Goal: Use online tool/utility: Utilize a website feature to perform a specific function

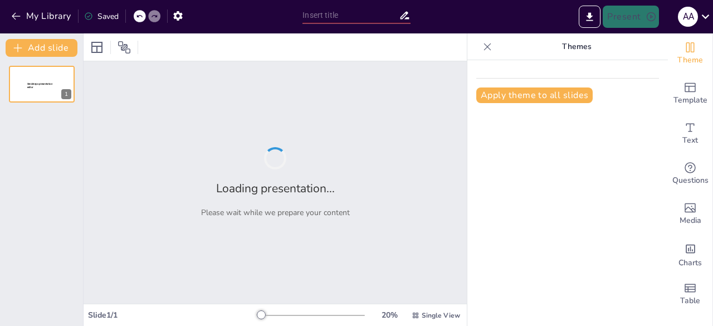
type input "New Sendsteps"
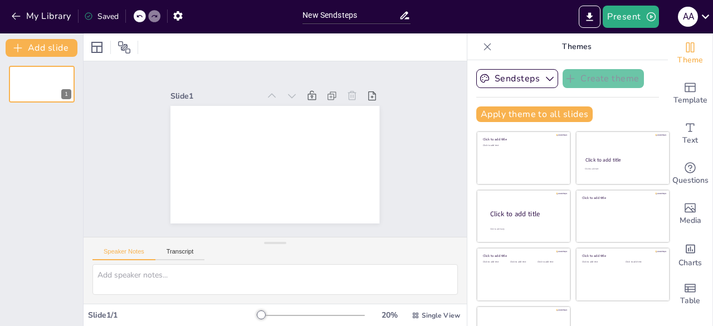
scroll to position [31, 0]
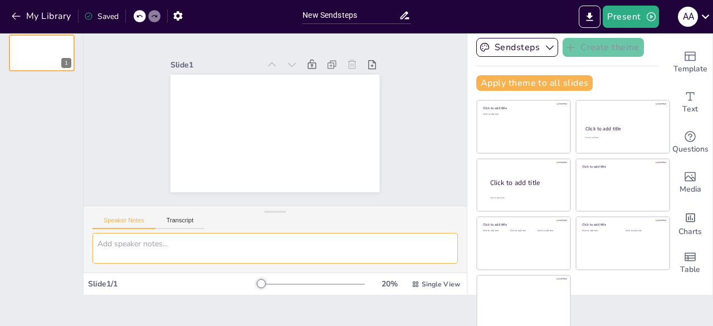
click at [263, 247] on textarea at bounding box center [276, 248] width 366 height 31
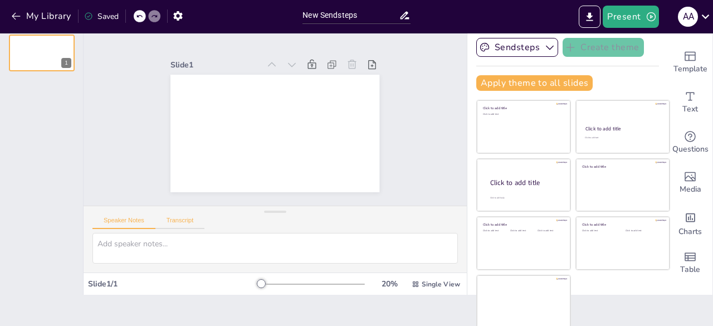
click at [185, 222] on button "Transcript" at bounding box center [181, 223] width 50 height 12
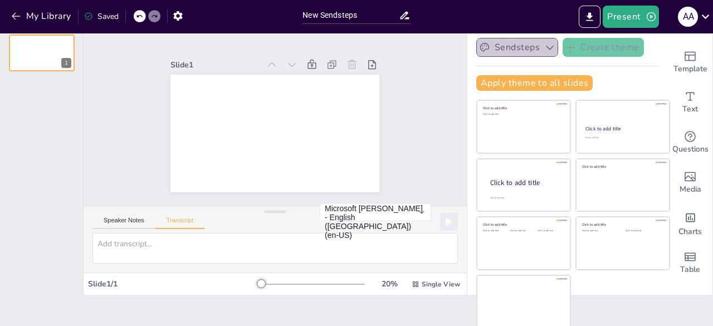
click at [545, 48] on icon "button" at bounding box center [550, 47] width 11 height 11
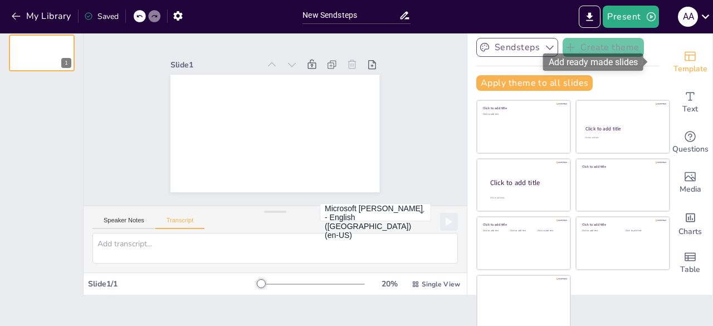
click at [690, 59] on div "Template" at bounding box center [690, 62] width 45 height 40
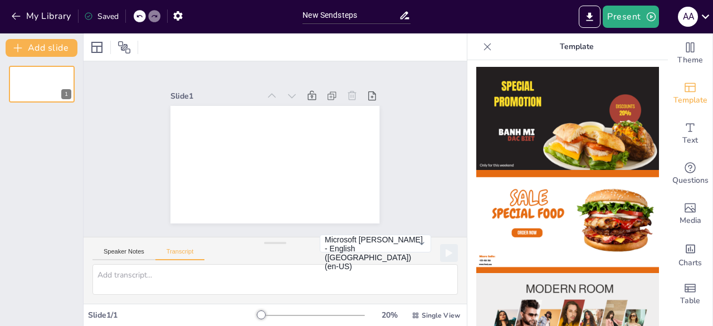
scroll to position [0, 0]
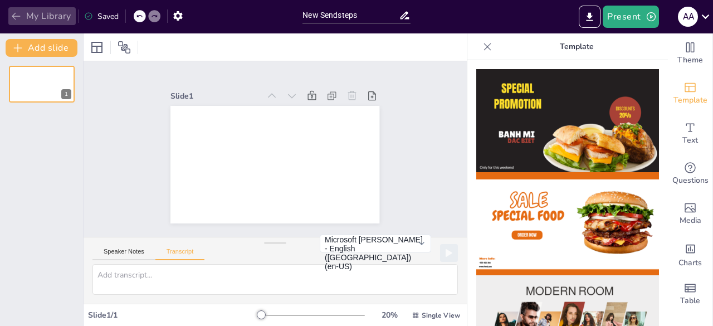
click at [13, 12] on icon "button" at bounding box center [16, 16] width 11 height 11
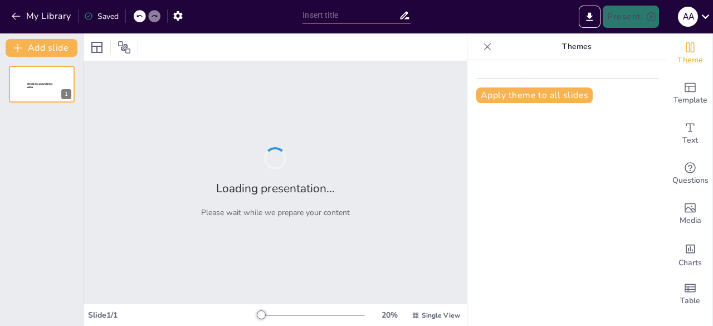
type input "New Sendsteps"
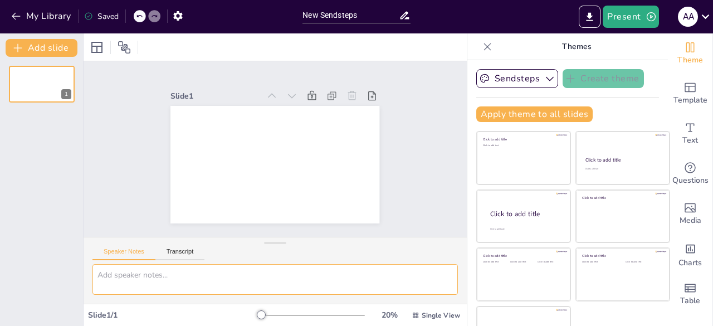
click at [133, 274] on textarea at bounding box center [276, 279] width 366 height 31
paste textarea "Sejarah Uang dan Lembaga Keuangan di [GEOGRAPHIC_DATA] Sejarah Uang di [GEOGRAP…"
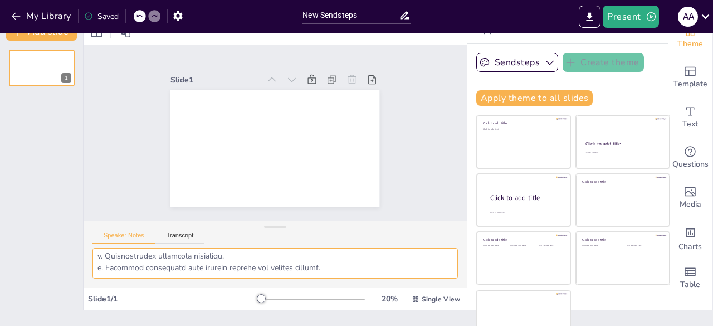
scroll to position [31, 0]
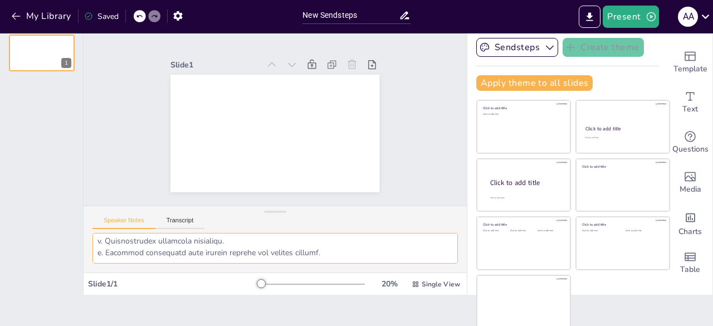
type textarea "Sejarah Uang dan Lembaga Keuangan di [GEOGRAPHIC_DATA] Sejarah Uang di [GEOGRAP…"
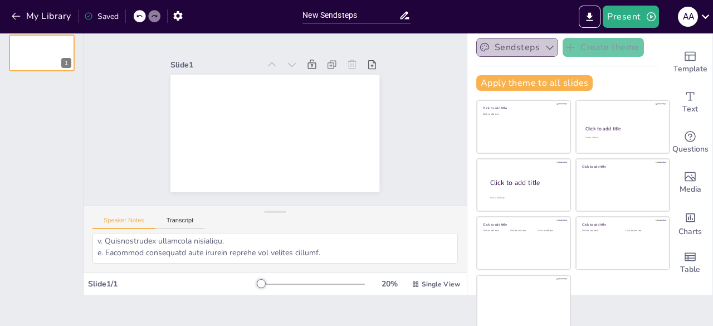
click at [503, 48] on button "Sendsteps" at bounding box center [518, 47] width 82 height 19
click at [578, 75] on div "Apply theme to all slides" at bounding box center [568, 83] width 183 height 16
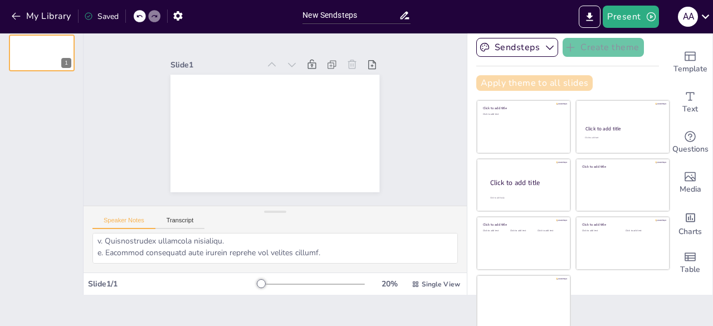
click at [548, 80] on button "Apply theme to all slides" at bounding box center [535, 83] width 116 height 16
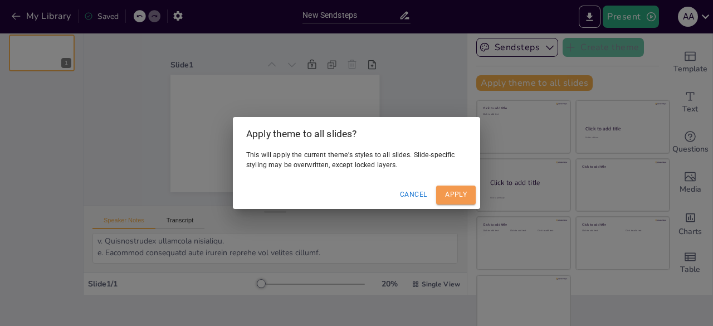
click at [450, 192] on button "Apply" at bounding box center [456, 195] width 40 height 18
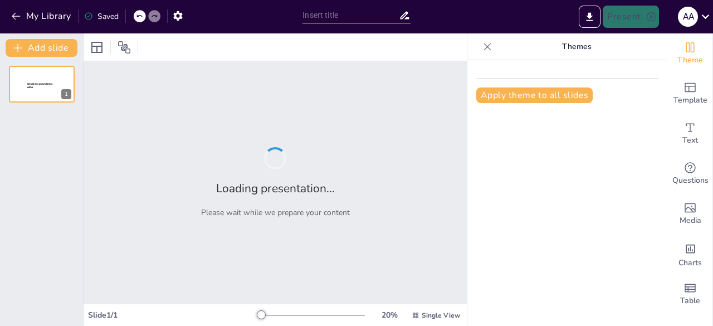
type input "New Sendsteps"
